Goal: Obtain resource: Obtain resource

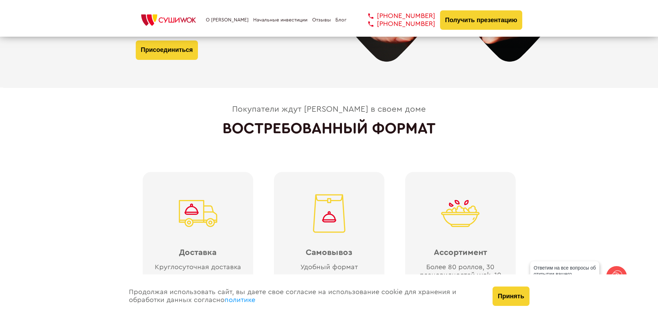
scroll to position [1519, 0]
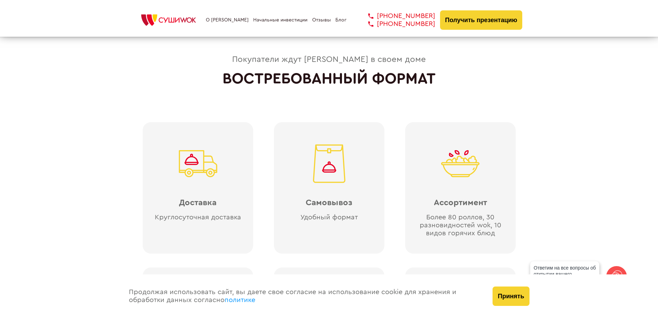
drag, startPoint x: 513, startPoint y: 298, endPoint x: 511, endPoint y: 293, distance: 4.7
click at [511, 293] on button "Принять" at bounding box center [511, 295] width 37 height 19
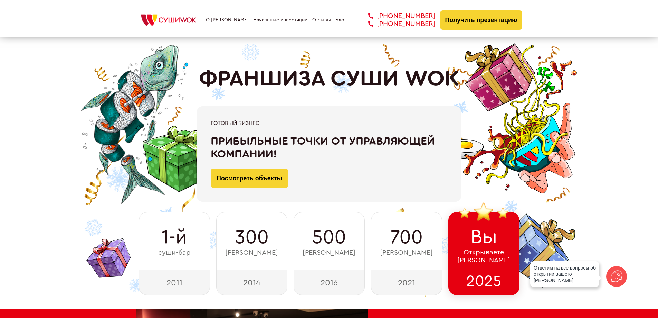
scroll to position [0, 0]
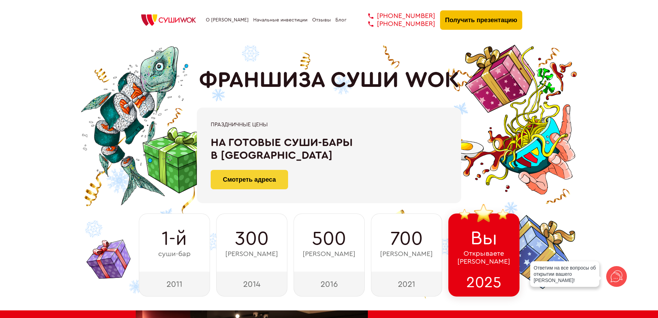
click at [479, 24] on button "Получить презентацию" at bounding box center [481, 19] width 83 height 19
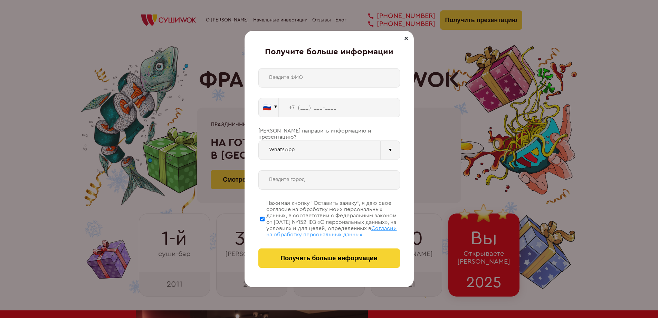
click at [310, 73] on input "text" at bounding box center [330, 77] width 142 height 19
type input "[PERSON_NAME] [PERSON_NAME]"
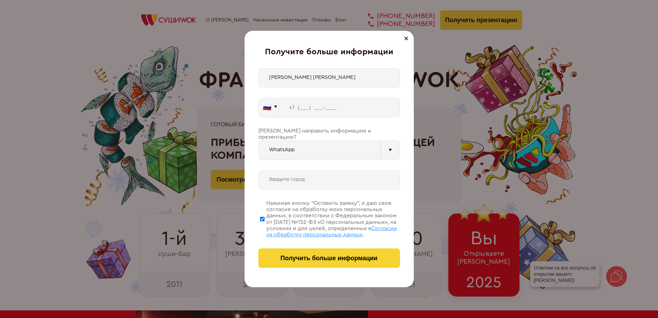
click at [302, 106] on input "tel" at bounding box center [339, 107] width 121 height 19
type input "+7 (6__) ___-____"
type input "[PHONE_NUMBER]"
click at [390, 144] on div at bounding box center [390, 149] width 19 height 19
click at [287, 141] on input "WhatsApp" at bounding box center [320, 149] width 122 height 19
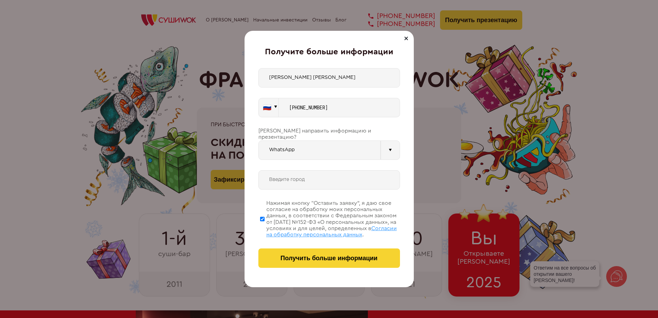
click at [291, 174] on input "text" at bounding box center [330, 179] width 142 height 19
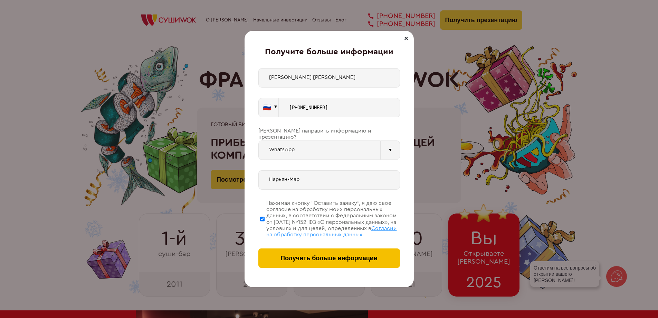
type input "Нарьян-Мар"
click at [321, 257] on span "Получить больше информации" at bounding box center [329, 257] width 97 height 7
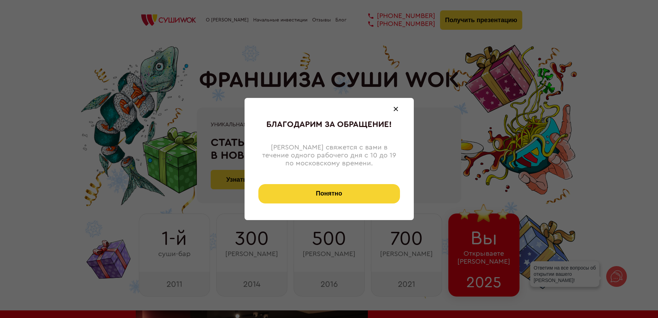
click at [329, 192] on button "Понятно" at bounding box center [330, 193] width 142 height 19
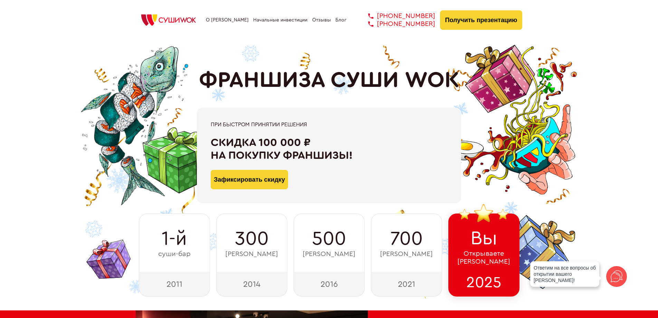
click at [227, 17] on link "О [PERSON_NAME]" at bounding box center [227, 20] width 43 height 6
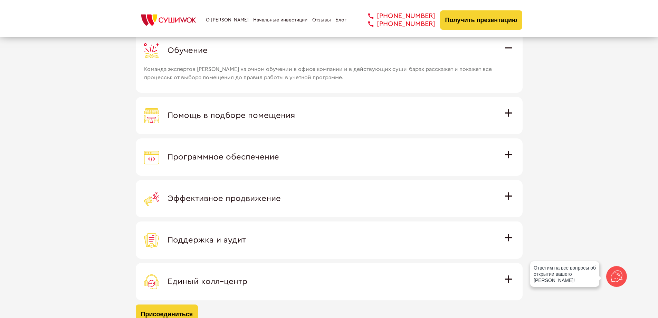
scroll to position [1947, 0]
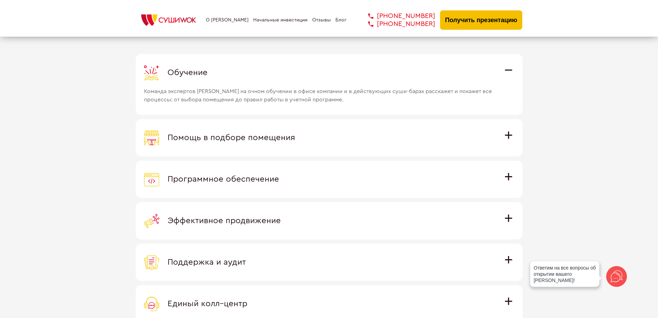
click at [487, 14] on button "Получить презентацию" at bounding box center [481, 19] width 83 height 19
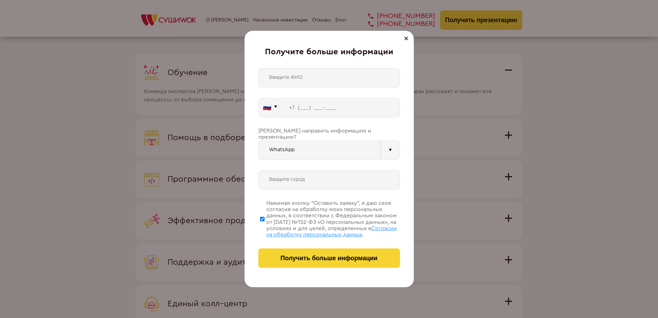
click at [407, 39] on div at bounding box center [406, 38] width 8 height 8
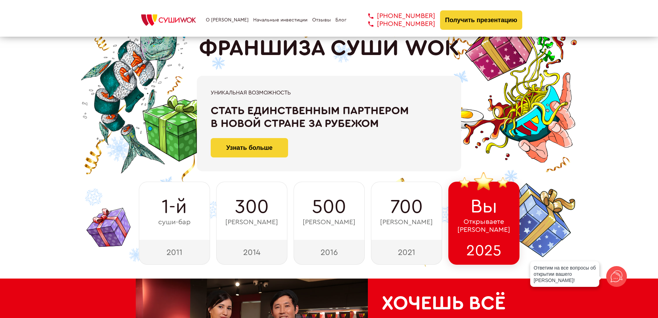
scroll to position [0, 0]
